Goal: Transaction & Acquisition: Book appointment/travel/reservation

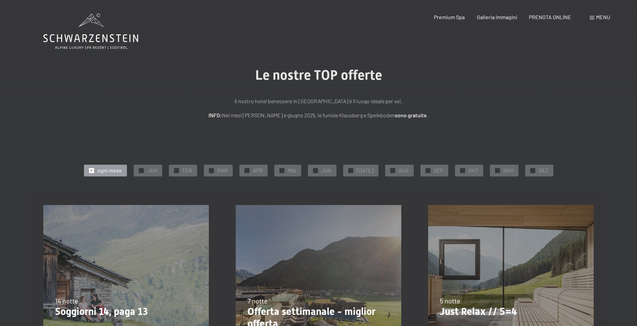
click at [94, 168] on div at bounding box center [91, 170] width 5 height 5
click at [93, 171] on span "✓" at bounding box center [91, 170] width 3 height 5
click at [178, 169] on span "✓" at bounding box center [176, 170] width 3 height 5
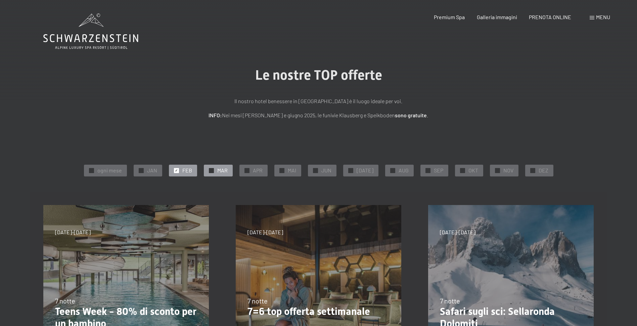
click at [212, 170] on div at bounding box center [211, 170] width 5 height 5
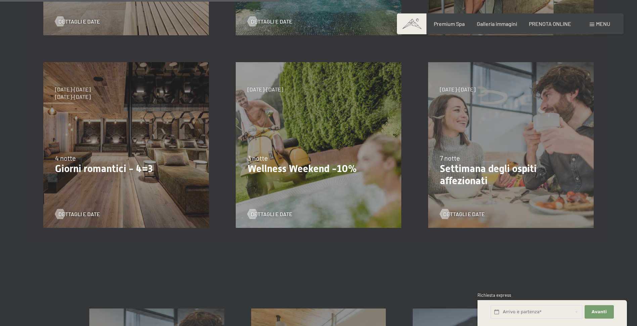
scroll to position [336, 0]
click at [84, 210] on span "Dettagli e Date" at bounding box center [86, 213] width 42 height 7
